Goal: Transaction & Acquisition: Purchase product/service

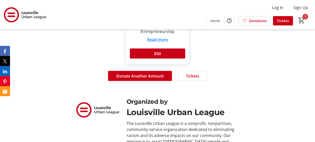
scroll to position [452, 0]
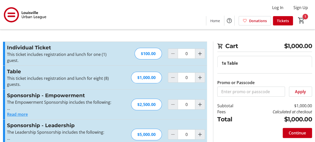
type input "1"
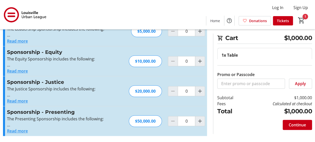
scroll to position [295, 0]
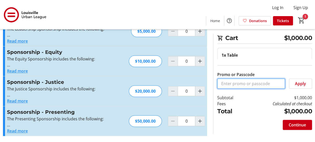
click at [234, 88] on input "Promo or Passcode" at bounding box center [252, 83] width 68 height 10
type input "None"
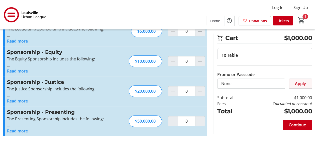
click at [299, 86] on span "Apply" at bounding box center [300, 83] width 11 height 6
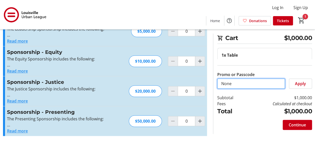
click at [249, 88] on input "None" at bounding box center [252, 83] width 68 height 10
drag, startPoint x: 249, startPoint y: 111, endPoint x: 204, endPoint y: 112, distance: 45.2
click at [205, 111] on div "Promo or Passcode Apply Individual Ticket This ticket includes registration and…" at bounding box center [157, 40] width 315 height 203
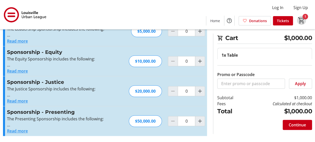
click at [298, 17] on mat-icon "1" at bounding box center [302, 21] width 8 height 8
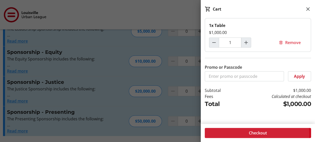
click at [259, 129] on span "Checkout" at bounding box center [258, 132] width 18 height 6
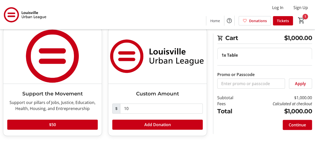
scroll to position [98, 0]
drag, startPoint x: 145, startPoint y: 94, endPoint x: 129, endPoint y: 94, distance: 15.8
click at [130, 103] on input "10" at bounding box center [161, 108] width 83 height 10
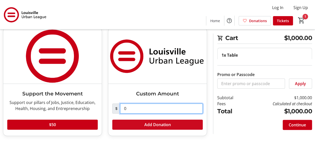
type input "0.00"
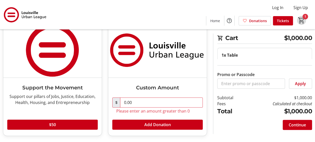
click at [298, 17] on mat-icon "1" at bounding box center [302, 21] width 8 height 8
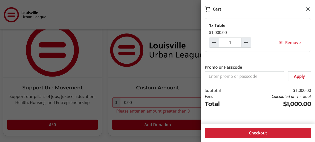
click at [262, 129] on span "Checkout" at bounding box center [258, 132] width 18 height 6
